Goal: Information Seeking & Learning: Learn about a topic

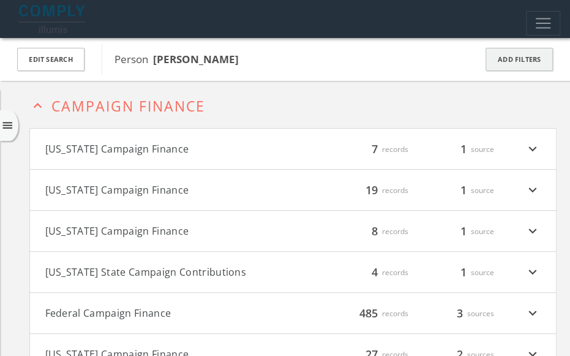
click at [511, 59] on button "Add Filters" at bounding box center [519, 60] width 67 height 24
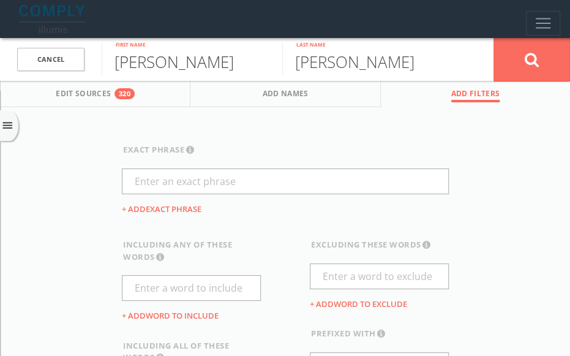
drag, startPoint x: 177, startPoint y: 64, endPoint x: 91, endPoint y: 64, distance: 85.7
click at [91, 64] on form "Cancel [PERSON_NAME] First name [PERSON_NAME] Last name Cancel" at bounding box center [285, 59] width 570 height 43
type input "[PERSON_NAME]"
click at [545, 61] on button at bounding box center [532, 59] width 77 height 44
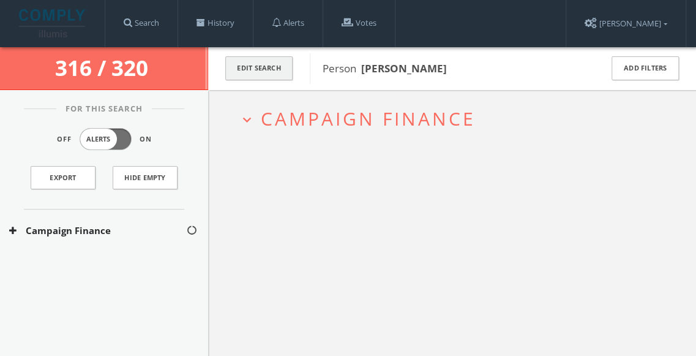
click at [267, 72] on button "Edit Search" at bounding box center [258, 68] width 67 height 24
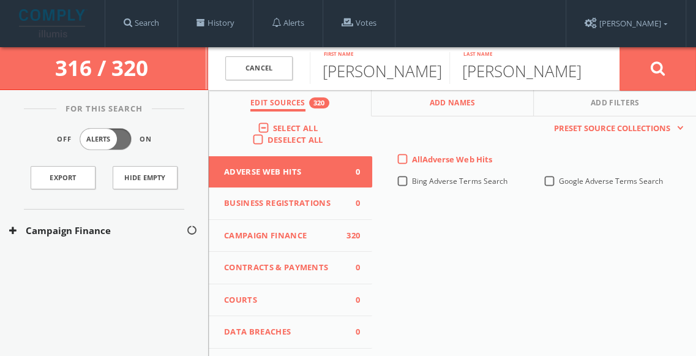
click at [454, 106] on span "Add Names" at bounding box center [453, 104] width 46 height 14
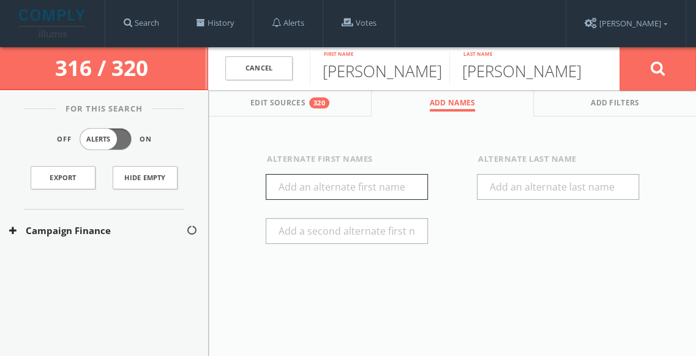
click at [354, 193] on input "text" at bounding box center [347, 187] width 162 height 26
type input "[PERSON_NAME]"
click at [569, 61] on icon at bounding box center [658, 68] width 15 height 15
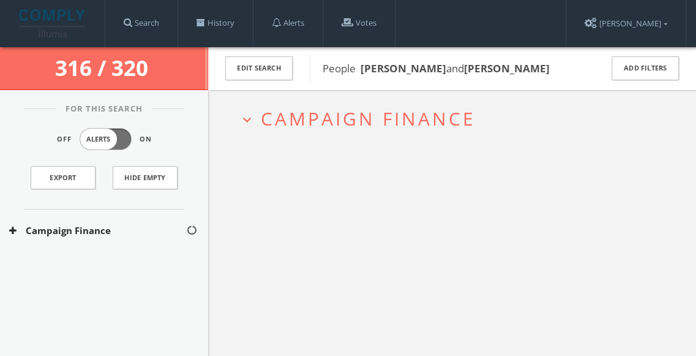
click at [317, 113] on span "Campaign Finance" at bounding box center [368, 118] width 215 height 25
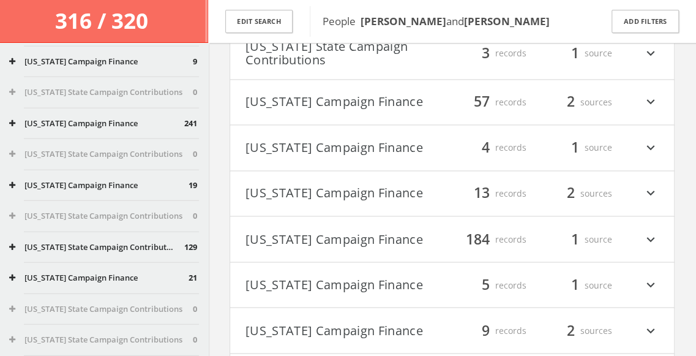
scroll to position [1531, 0]
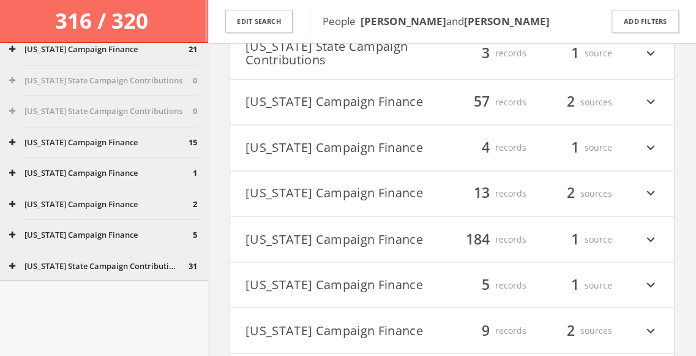
click at [113, 86] on button "[US_STATE] State Campaign Contributions" at bounding box center [101, 81] width 184 height 12
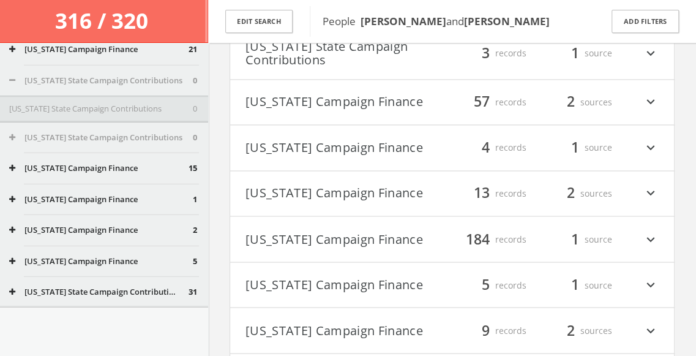
click at [102, 111] on button "[US_STATE] State Campaign Contributions" at bounding box center [101, 109] width 184 height 12
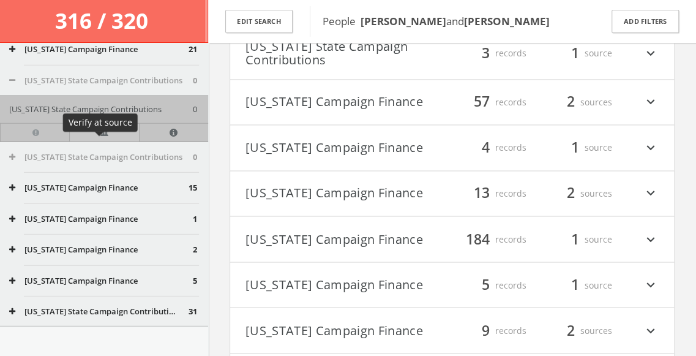
click at [93, 141] on link at bounding box center [103, 132] width 69 height 18
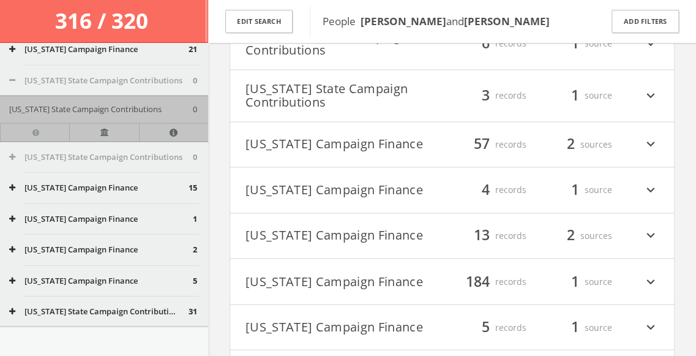
scroll to position [781, 0]
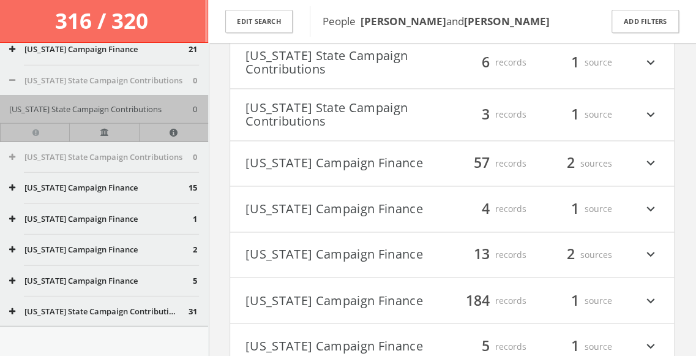
click at [332, 156] on button "[US_STATE] Campaign Finance" at bounding box center [346, 163] width 201 height 21
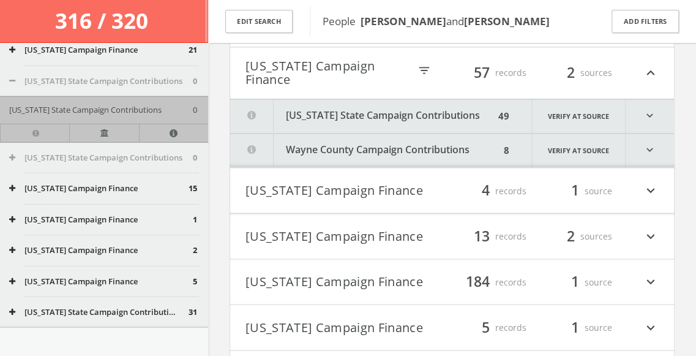
click at [365, 115] on button "[US_STATE] State Campaign Contributions" at bounding box center [362, 116] width 265 height 34
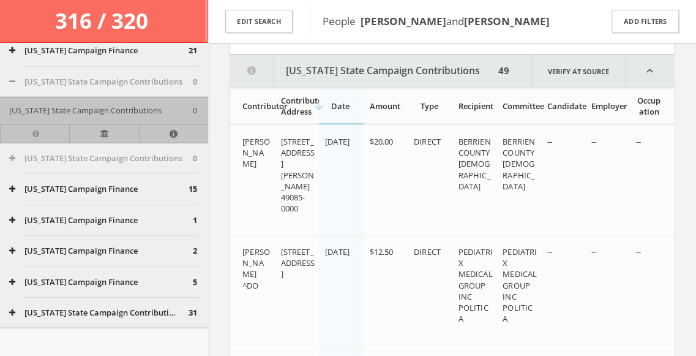
scroll to position [920, 0]
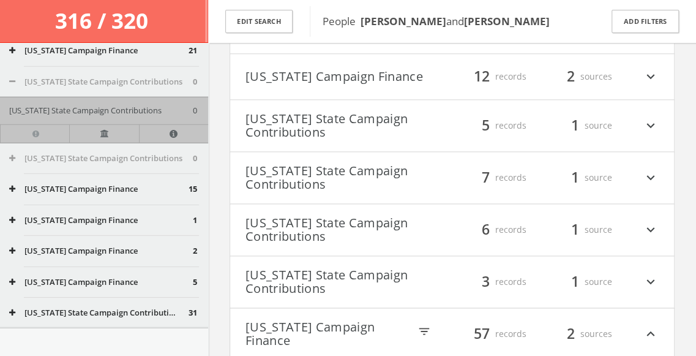
click at [323, 133] on button "[US_STATE] State Campaign Contributions" at bounding box center [346, 125] width 201 height 27
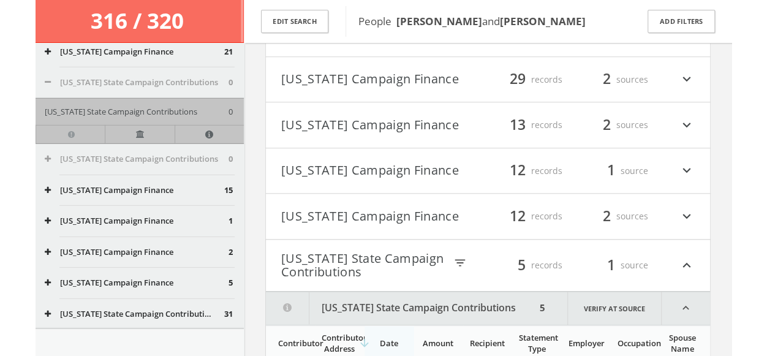
scroll to position [475, 0]
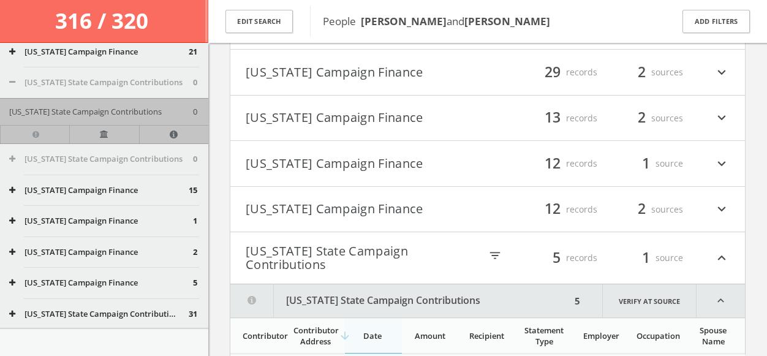
click at [366, 166] on button "[US_STATE] Campaign Finance" at bounding box center [367, 163] width 242 height 21
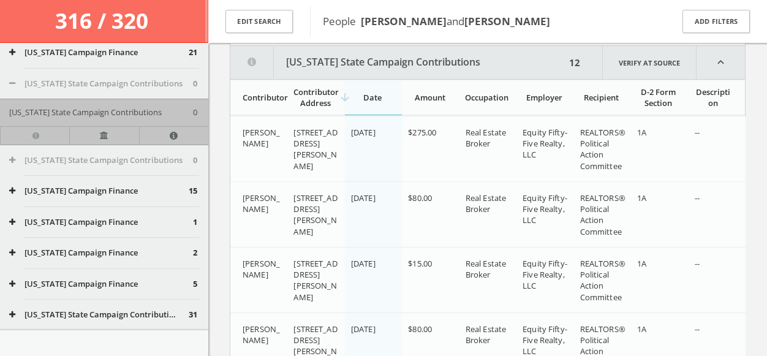
scroll to position [622, 0]
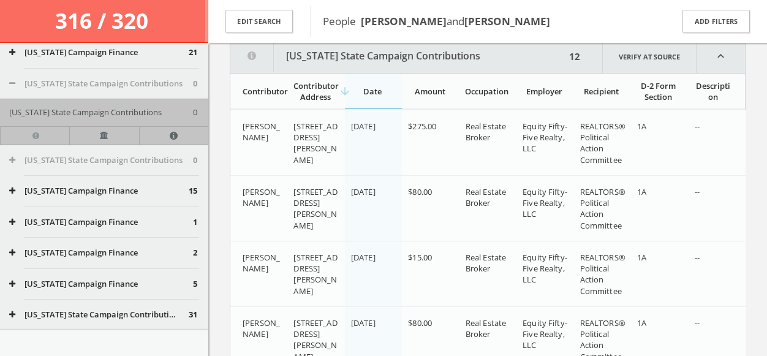
click at [327, 98] on div "Contributor Address" at bounding box center [314, 91] width 43 height 22
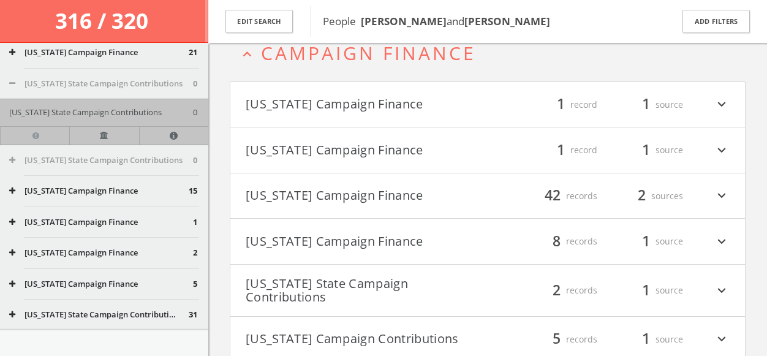
click at [335, 107] on button "[US_STATE] Campaign Finance" at bounding box center [367, 104] width 242 height 21
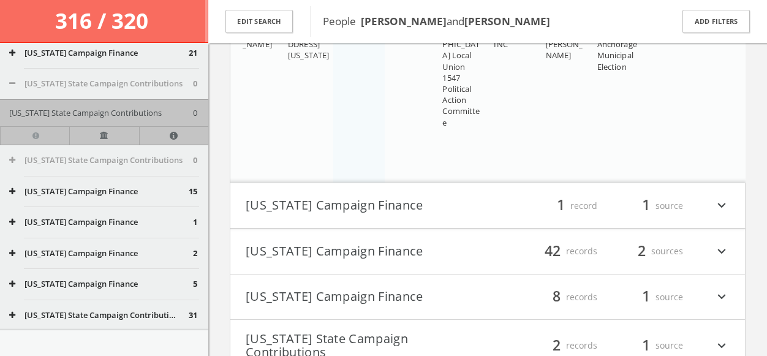
scroll to position [277, 0]
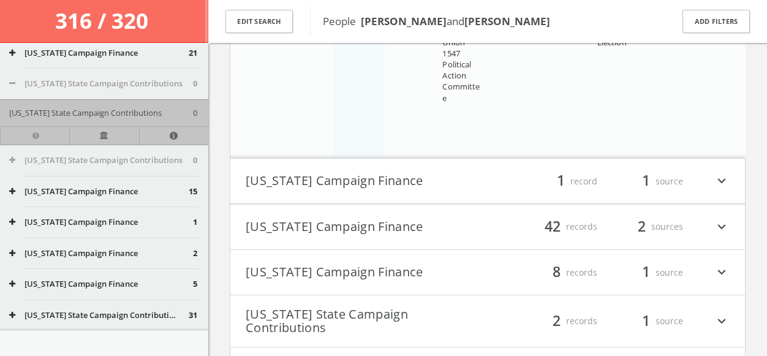
click at [323, 216] on button "[US_STATE] Campaign Finance" at bounding box center [367, 226] width 242 height 21
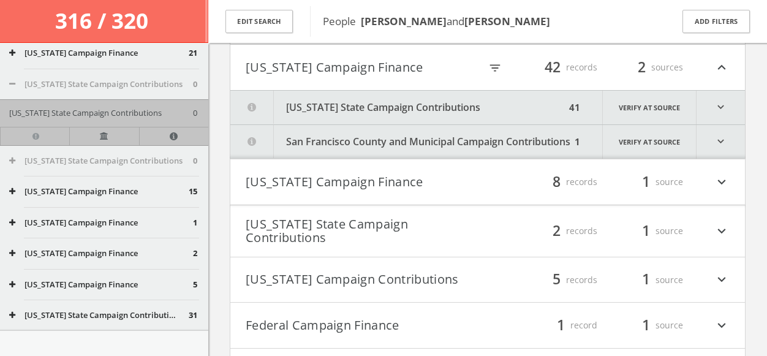
click at [358, 110] on button "[US_STATE] State Campaign Contributions" at bounding box center [397, 108] width 335 height 34
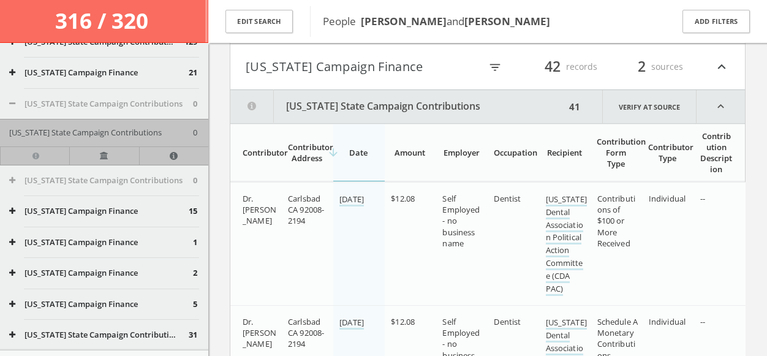
scroll to position [4551, 0]
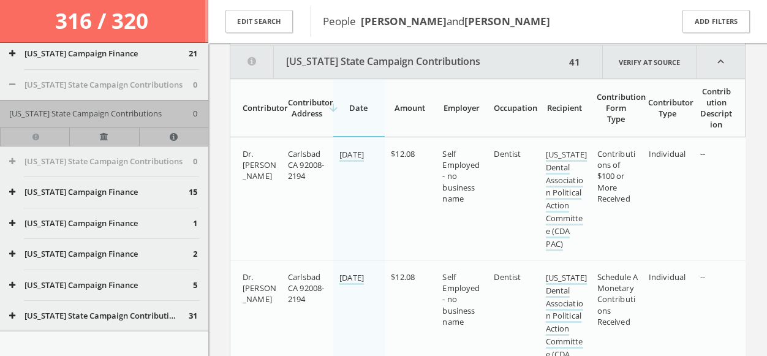
click at [304, 105] on div "Contributor Address" at bounding box center [307, 108] width 38 height 22
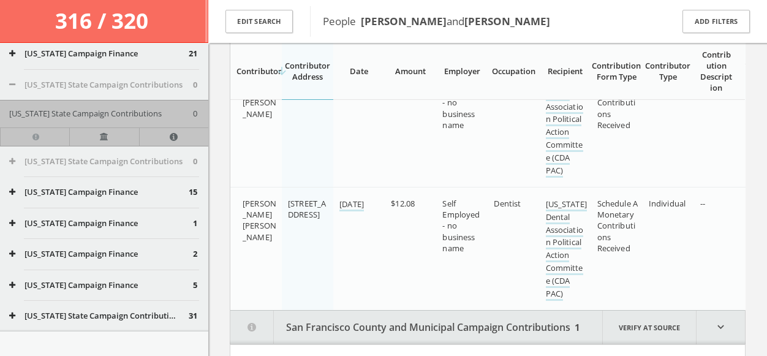
scroll to position [5504, 0]
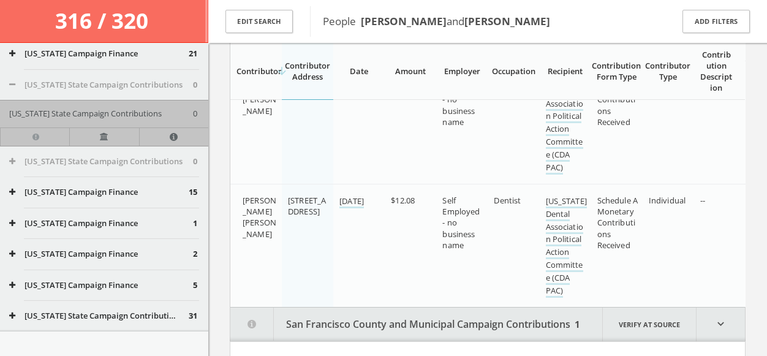
click at [319, 317] on button "San Francisco County and Municipal Campaign Contributions" at bounding box center [400, 324] width 340 height 34
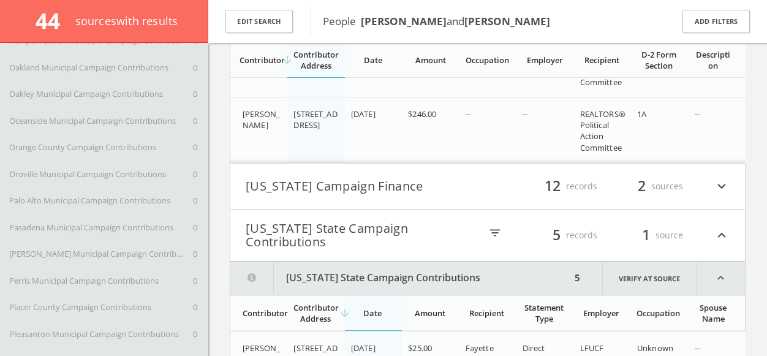
scroll to position [7023, 0]
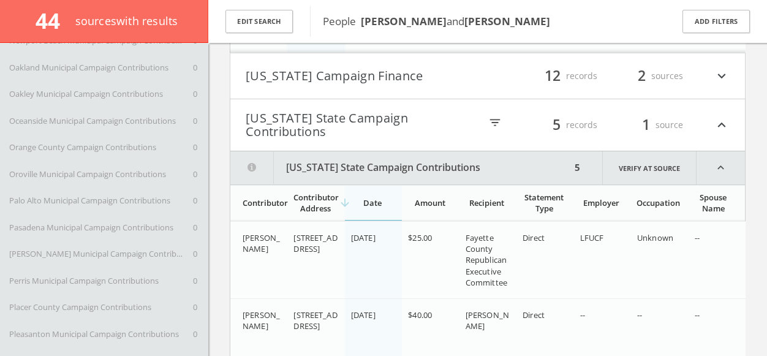
click at [421, 124] on button "[US_STATE] State Campaign Contributions" at bounding box center [363, 124] width 235 height 27
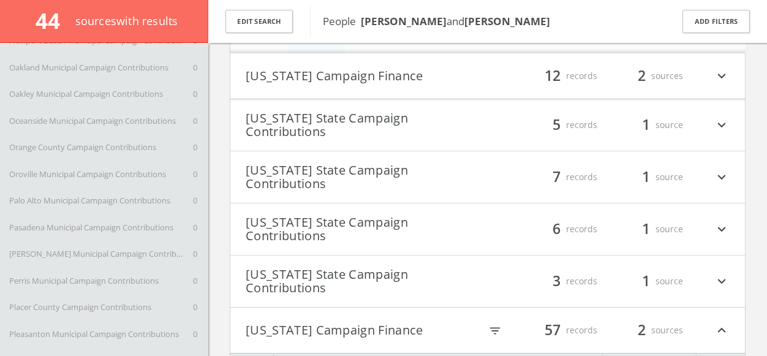
click at [421, 124] on button "[US_STATE] State Campaign Contributions" at bounding box center [367, 124] width 242 height 27
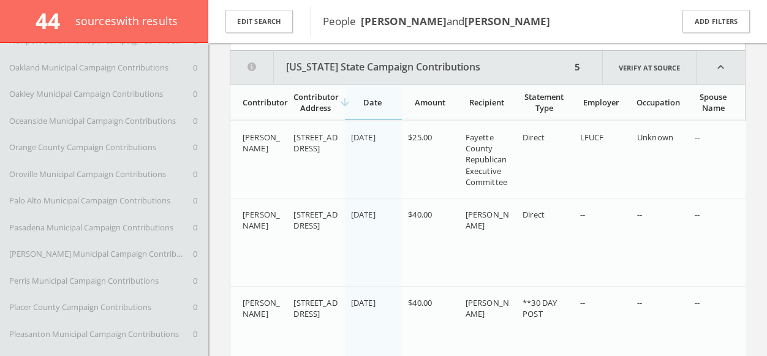
scroll to position [7126, 0]
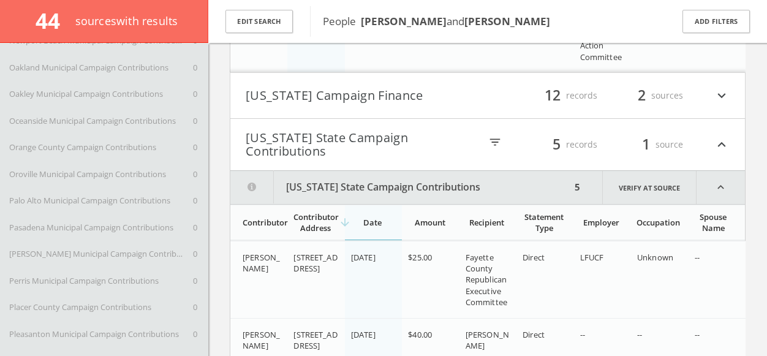
click at [427, 111] on h4 "[US_STATE] Campaign Finance filter_list 12 records 2 sources expand_more" at bounding box center [487, 95] width 514 height 45
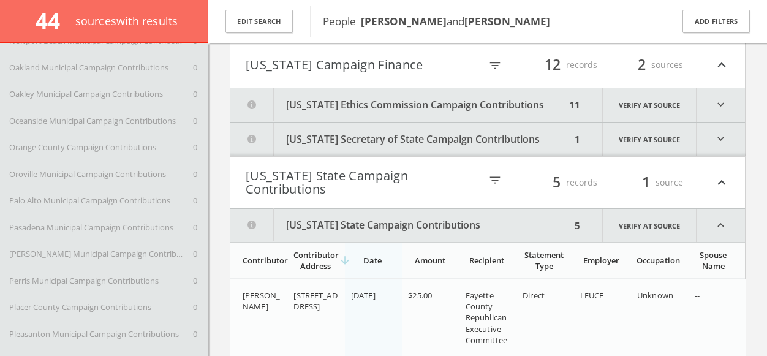
scroll to position [7035, 0]
click at [436, 102] on button "[US_STATE] Ethics Commission Campaign Contributions" at bounding box center [397, 105] width 335 height 34
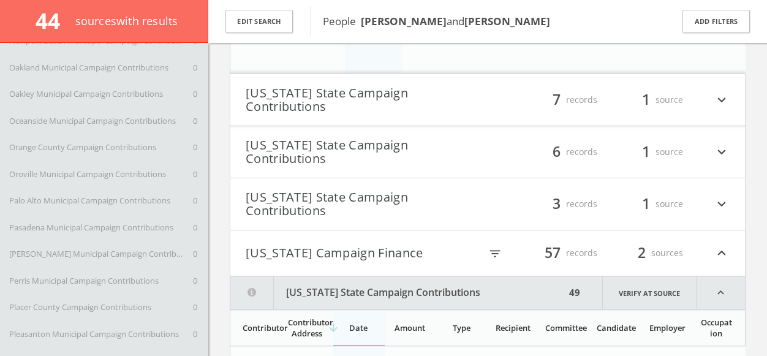
click at [410, 102] on h4 "[US_STATE] State Campaign Contributions filter_list 7 records 1 source expand_m…" at bounding box center [487, 99] width 514 height 51
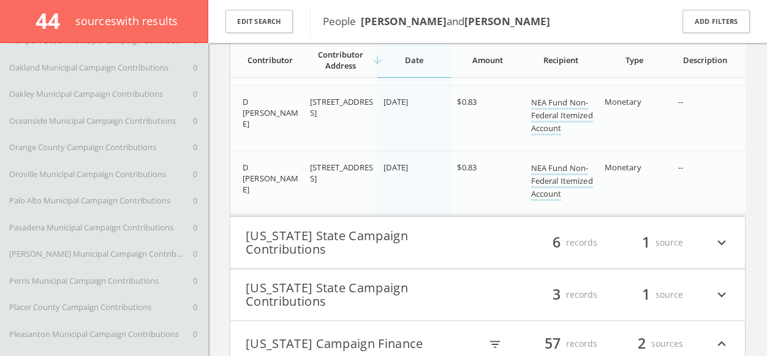
click at [364, 237] on button "[US_STATE] State Campaign Contributions" at bounding box center [367, 242] width 242 height 27
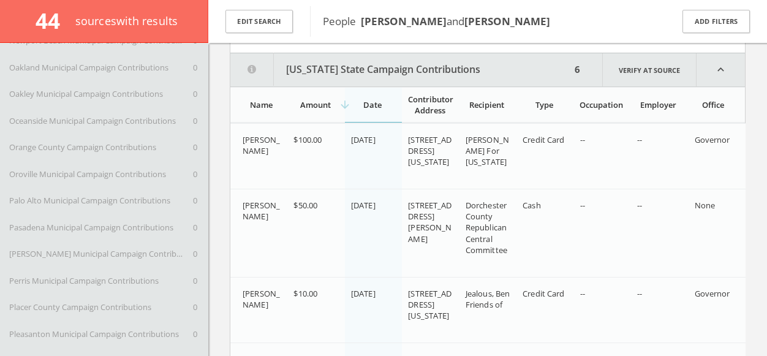
scroll to position [8966, 0]
